Goal: Information Seeking & Learning: Find specific page/section

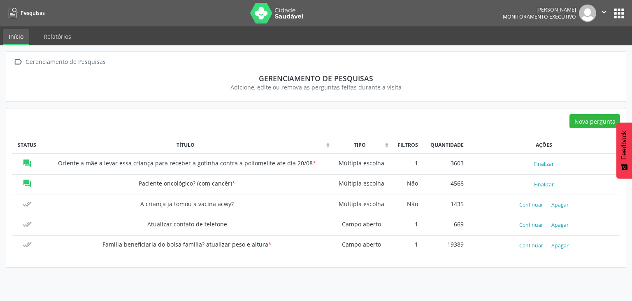
click at [31, 180] on td "" at bounding box center [27, 184] width 30 height 20
click at [65, 38] on link "Relatórios" at bounding box center [57, 36] width 39 height 14
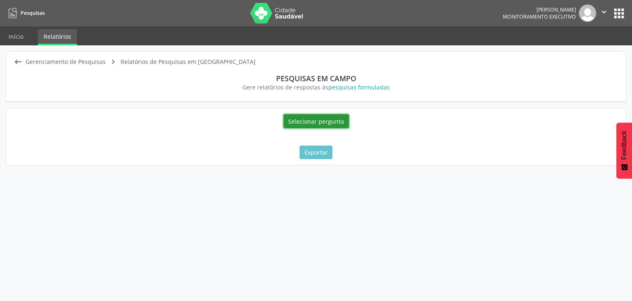
click at [327, 118] on button "Selecionar pergunta" at bounding box center [316, 121] width 65 height 14
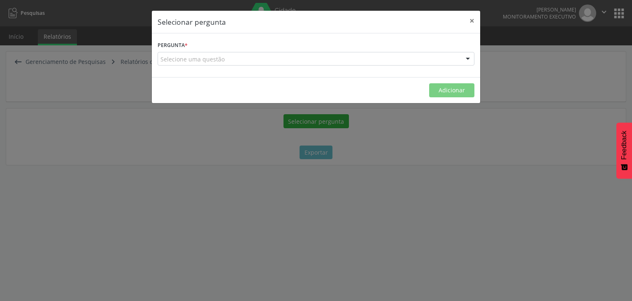
click at [280, 60] on div "Selecione uma questão" at bounding box center [316, 59] width 317 height 14
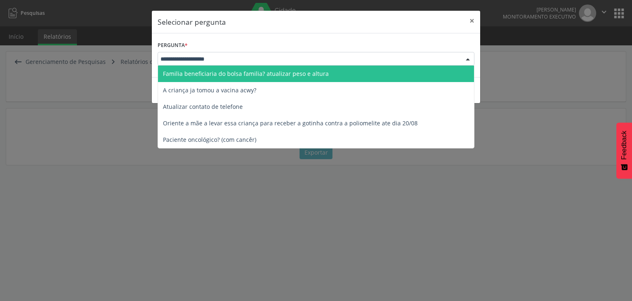
click at [280, 60] on input "text" at bounding box center [309, 59] width 297 height 8
click at [474, 24] on button "×" at bounding box center [472, 21] width 16 height 20
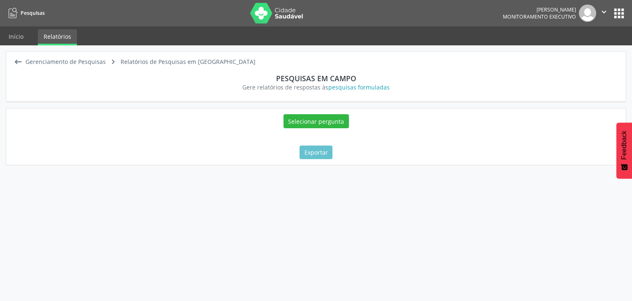
click at [618, 7] on button "apps" at bounding box center [619, 13] width 14 height 14
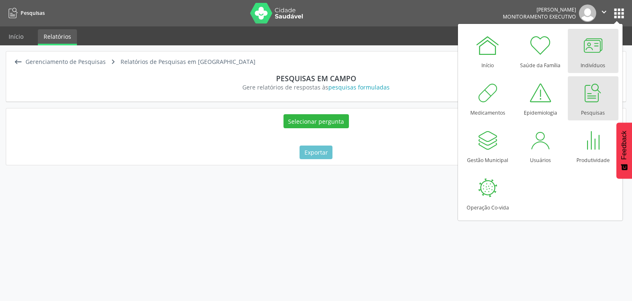
click at [578, 40] on link "Indivíduos" at bounding box center [593, 51] width 51 height 44
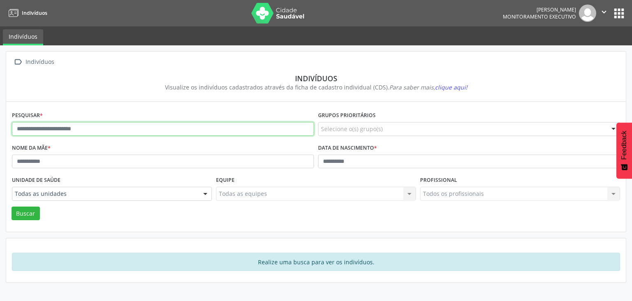
click at [199, 126] on input "text" at bounding box center [163, 129] width 302 height 14
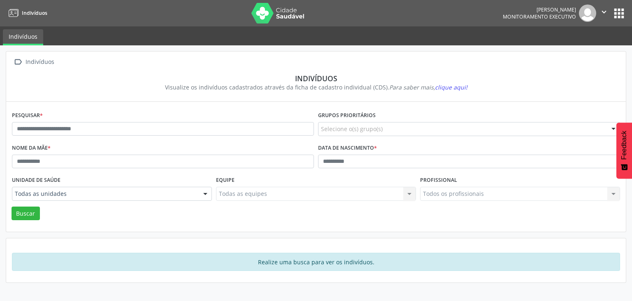
click at [454, 89] on span "clique aqui!" at bounding box center [451, 87] width 33 height 8
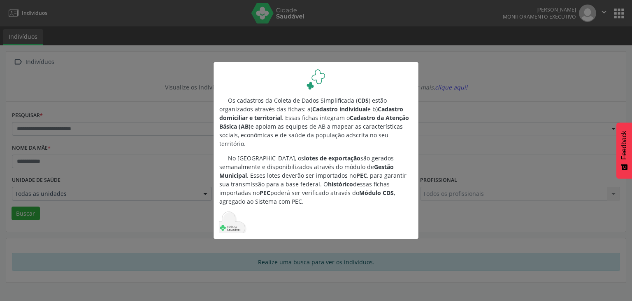
click at [487, 238] on div "Os cadastros da Coleta de Dados Simplificada ( CDS ) estão organizados através …" at bounding box center [316, 150] width 632 height 301
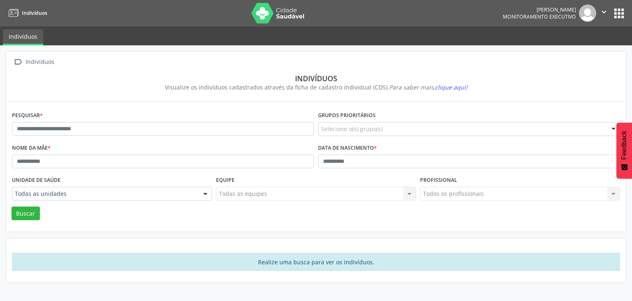
click at [397, 125] on div "Selecione o(s) grupo(s)" at bounding box center [469, 129] width 302 height 14
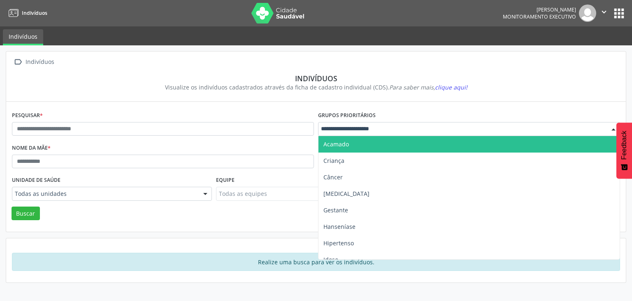
click at [397, 125] on input "text" at bounding box center [462, 128] width 282 height 8
click at [212, 68] on section "Indivíduos Visualize os indivíduos cadastrados através da ficha de cadastro ind…" at bounding box center [316, 82] width 609 height 29
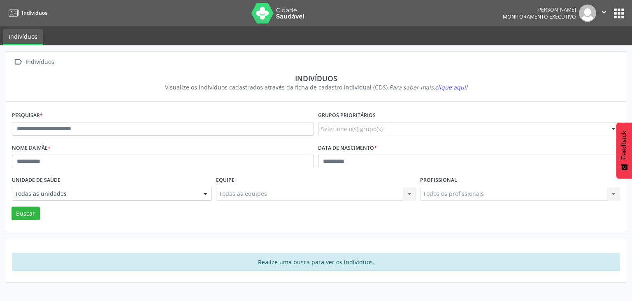
click at [330, 196] on div "Todas as equipes Todas as equipes Nenhum resultado encontrado para: " " Não há …" at bounding box center [316, 194] width 200 height 14
click at [201, 196] on div at bounding box center [205, 194] width 12 height 14
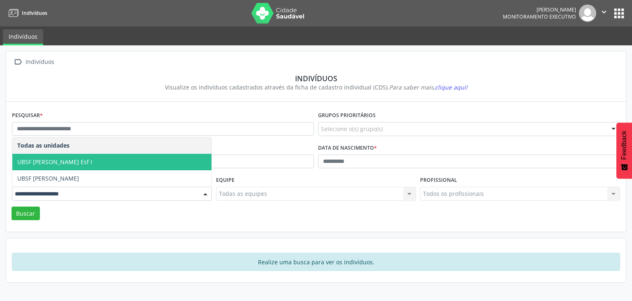
click at [204, 161] on span "UBSF [PERSON_NAME] Esf I" at bounding box center [111, 162] width 199 height 16
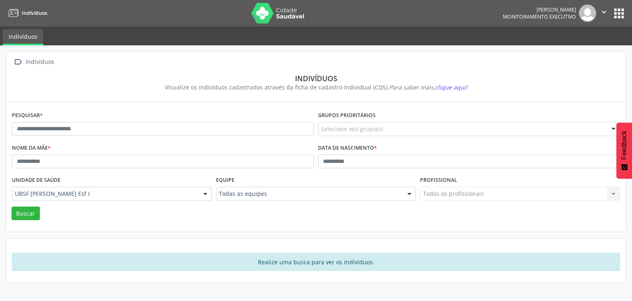
click at [488, 195] on div "Todos os profissionais Todos os profissionais Nenhum resultado encontrado para:…" at bounding box center [520, 194] width 200 height 14
click at [279, 197] on div "Todas as equipes" at bounding box center [316, 194] width 200 height 14
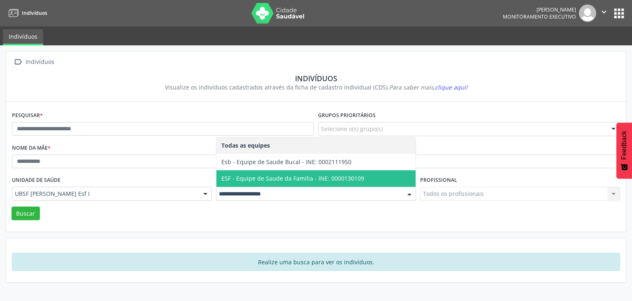
click at [292, 181] on span "ESF - Equipe de Saude da Familia - INE: 0000130109" at bounding box center [293, 178] width 143 height 8
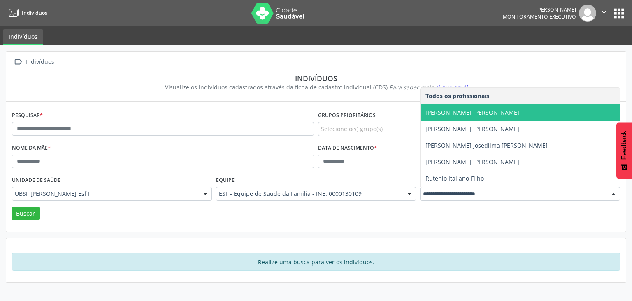
click at [483, 114] on span "[PERSON_NAME] [PERSON_NAME]" at bounding box center [473, 112] width 94 height 8
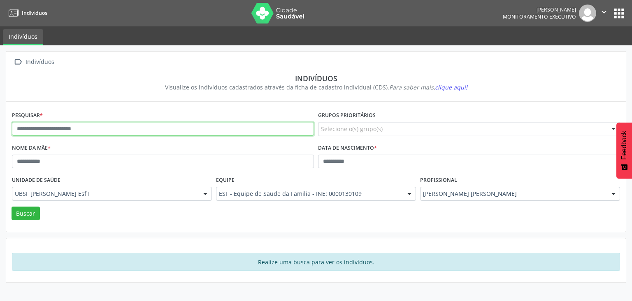
click at [78, 131] on input "text" at bounding box center [163, 129] width 302 height 14
type input "*"
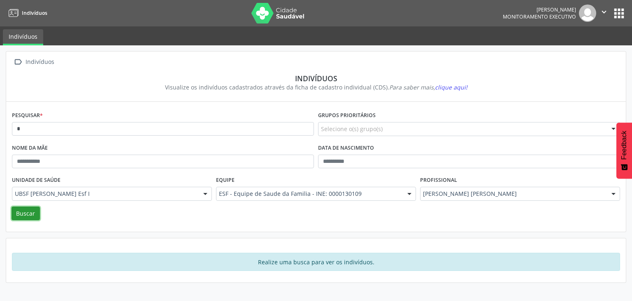
click at [37, 217] on button "Buscar" at bounding box center [26, 213] width 28 height 14
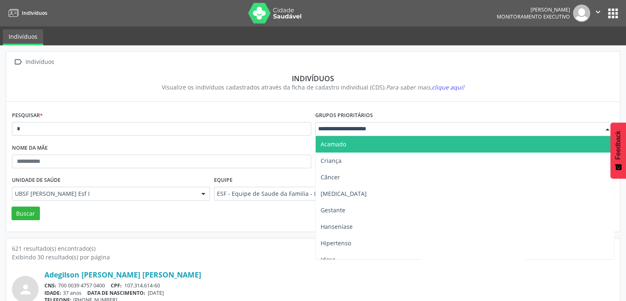
click at [339, 145] on span "Acamado" at bounding box center [334, 144] width 26 height 8
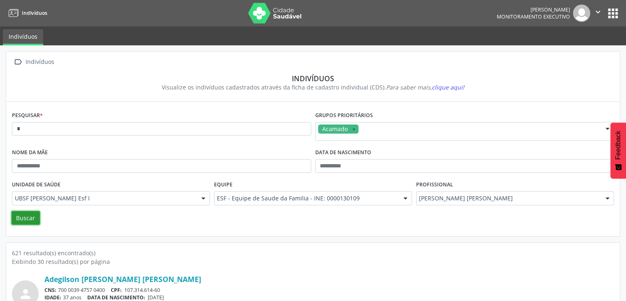
click at [14, 217] on button "Buscar" at bounding box center [26, 218] width 28 height 14
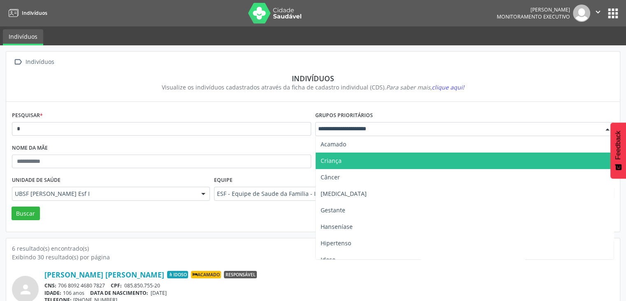
scroll to position [25, 0]
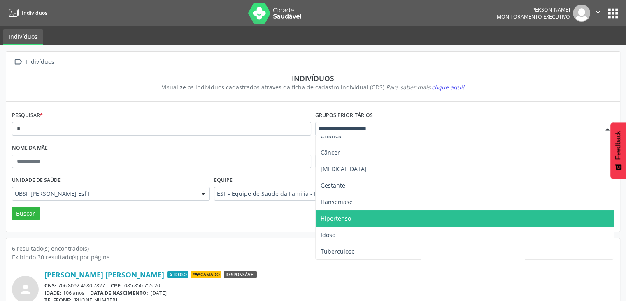
click at [341, 219] on span "Hipertenso" at bounding box center [336, 218] width 30 height 8
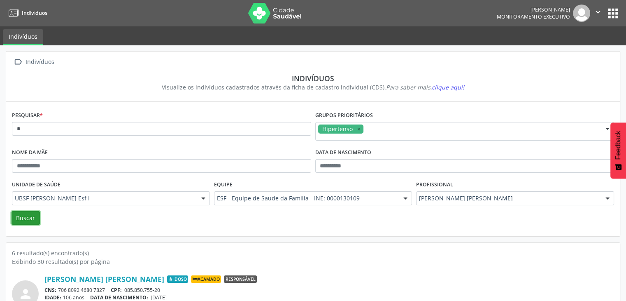
click at [27, 218] on button "Buscar" at bounding box center [26, 218] width 28 height 14
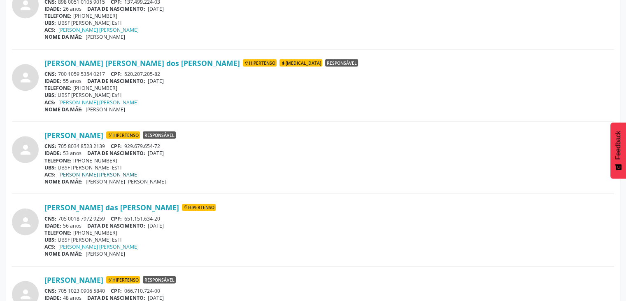
scroll to position [1606, 0]
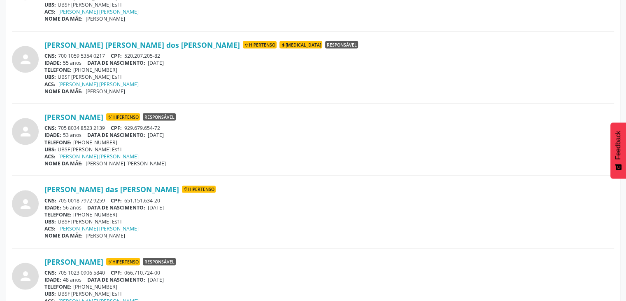
drag, startPoint x: 107, startPoint y: 188, endPoint x: 333, endPoint y: 177, distance: 226.4
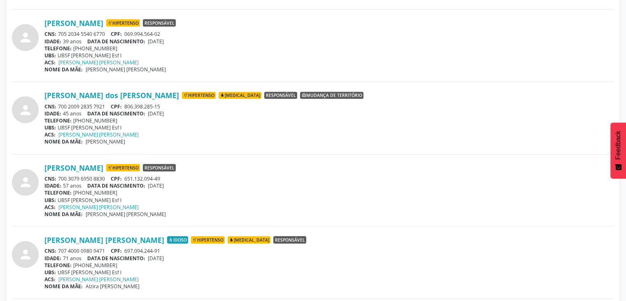
scroll to position [1935, 0]
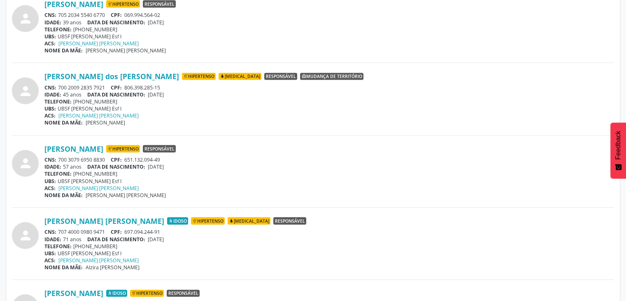
drag, startPoint x: 79, startPoint y: 147, endPoint x: 445, endPoint y: 138, distance: 365.7
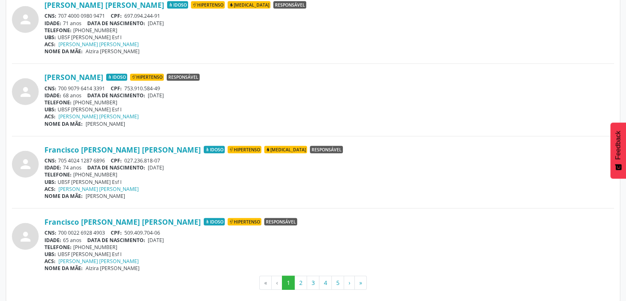
scroll to position [2154, 0]
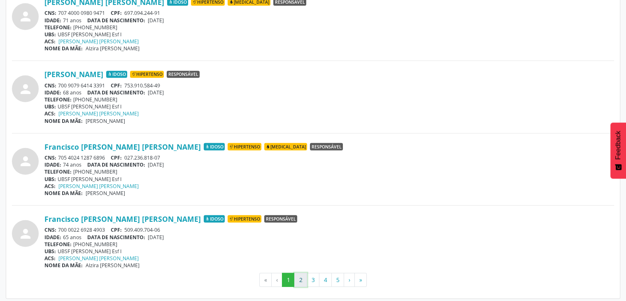
click at [304, 278] on button "2" at bounding box center [300, 280] width 13 height 14
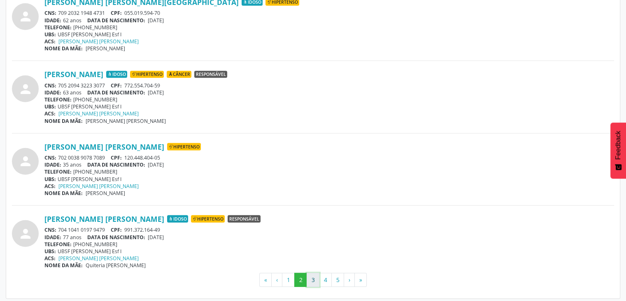
click at [315, 276] on button "3" at bounding box center [313, 280] width 13 height 14
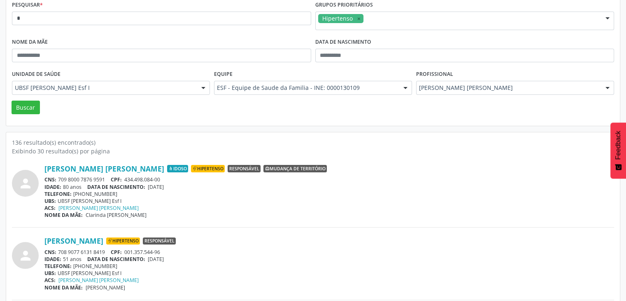
scroll to position [124, 0]
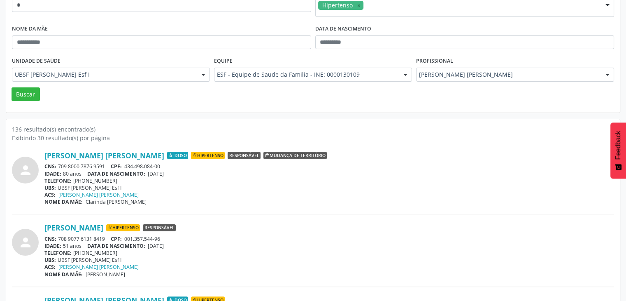
drag, startPoint x: 108, startPoint y: 154, endPoint x: 384, endPoint y: 216, distance: 282.7
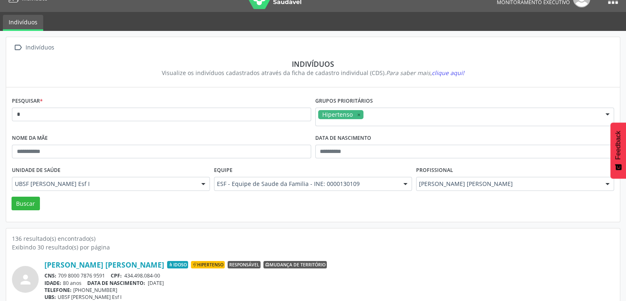
scroll to position [0, 0]
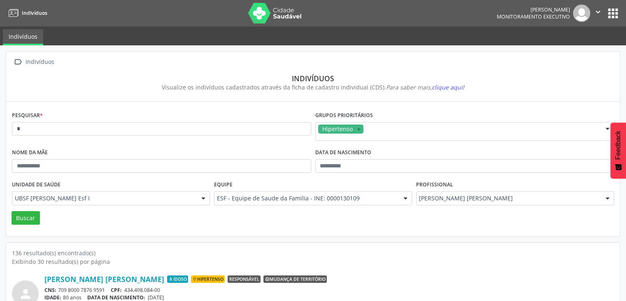
click at [273, 14] on img at bounding box center [275, 13] width 54 height 21
